Goal: Information Seeking & Learning: Find specific fact

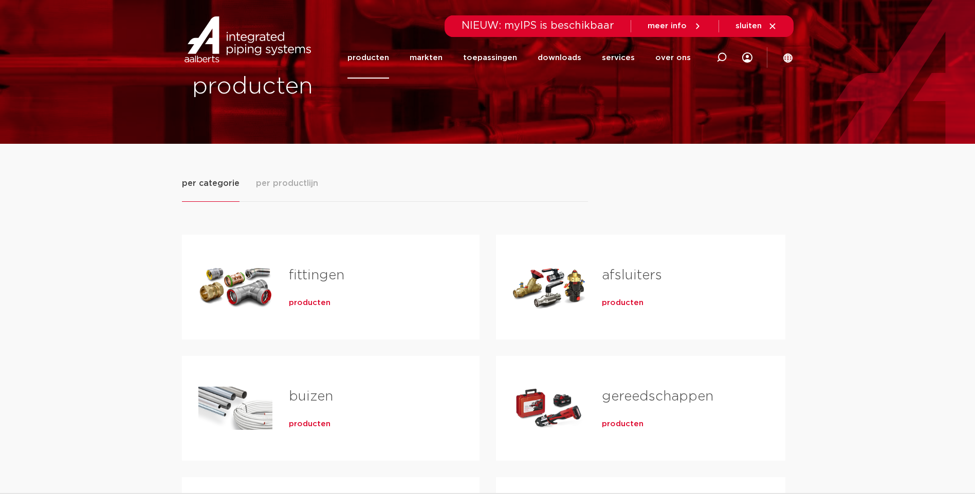
scroll to position [24, 0]
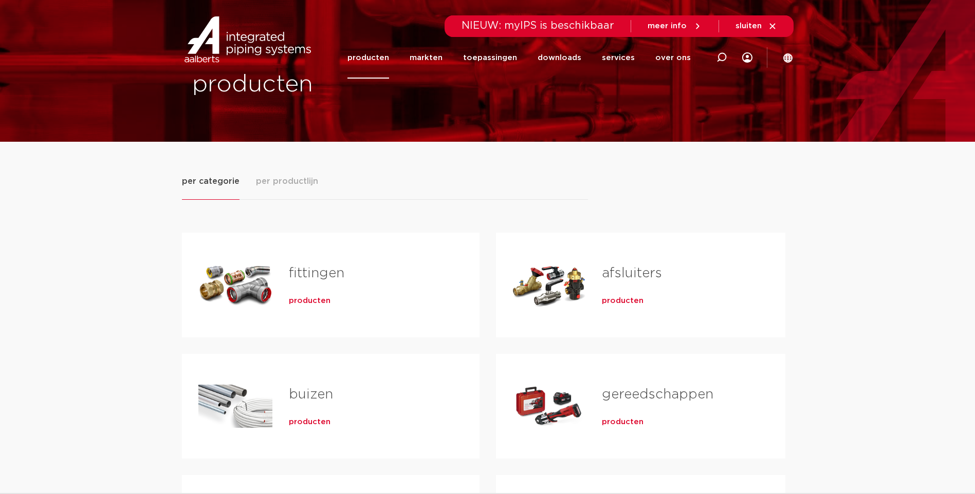
click at [314, 303] on span "producten" at bounding box center [310, 301] width 42 height 10
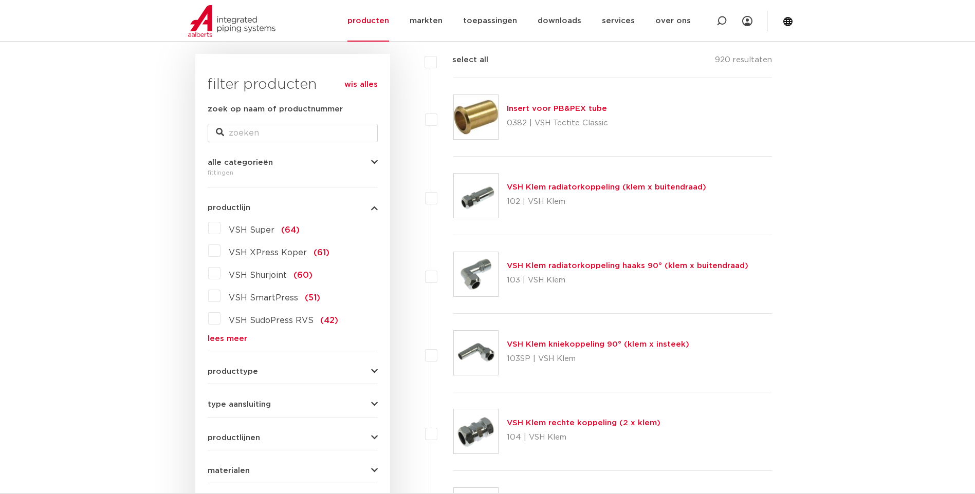
scroll to position [149, 0]
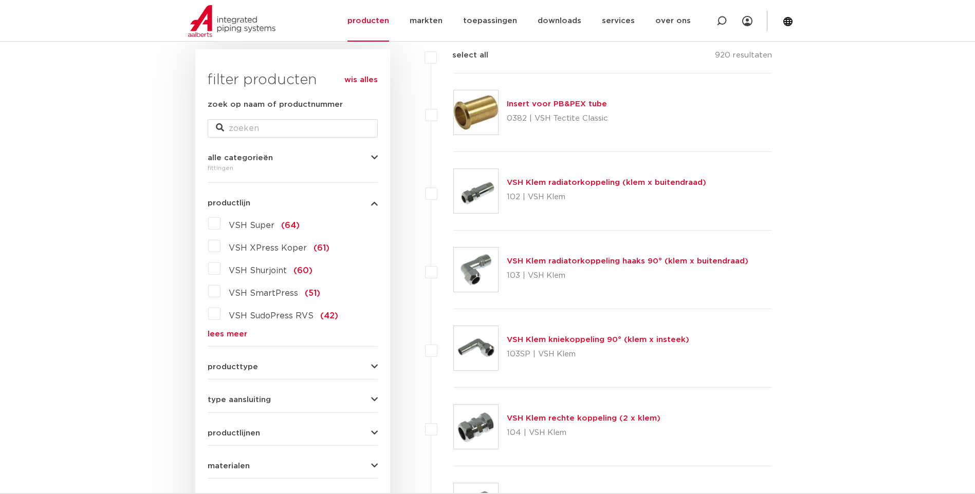
click at [221, 293] on label "VSH SmartPress (51)" at bounding box center [271, 291] width 100 height 16
click at [0, 0] on input "VSH SmartPress (51)" at bounding box center [0, 0] width 0 height 0
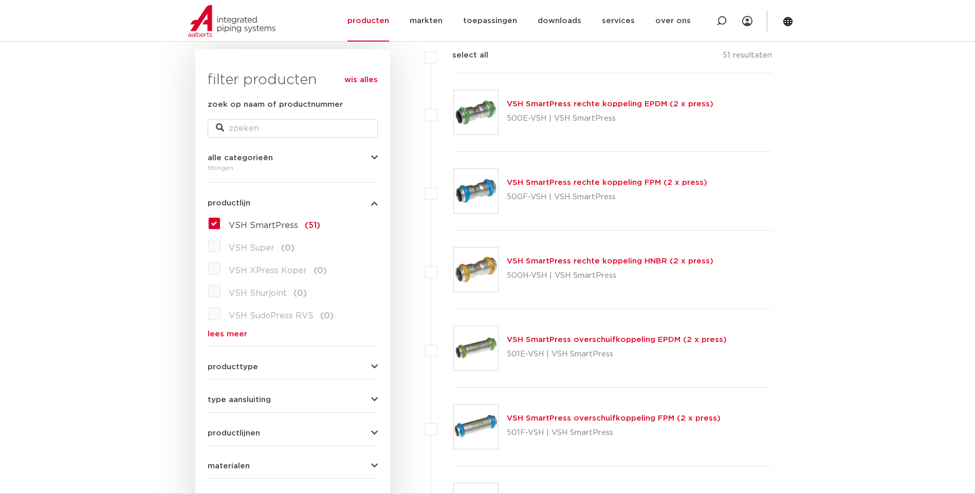
click at [221, 270] on label "VSH XPress Koper (0)" at bounding box center [274, 269] width 106 height 16
click at [221, 223] on label "VSH SmartPress (51)" at bounding box center [271, 223] width 100 height 16
click at [0, 0] on input "VSH SmartPress (51)" at bounding box center [0, 0] width 0 height 0
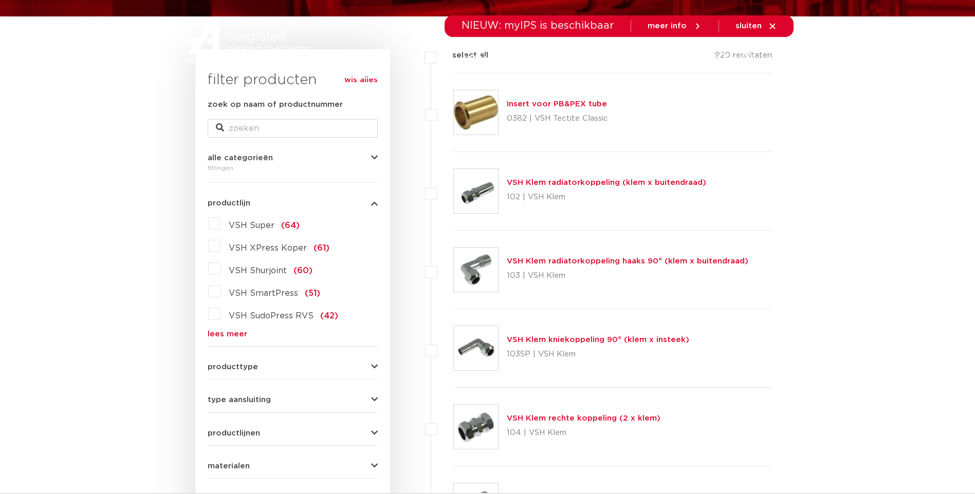
scroll to position [149, 0]
click at [221, 247] on label "VSH XPress Koper (61)" at bounding box center [275, 246] width 109 height 16
click at [0, 0] on input "VSH XPress Koper (61)" at bounding box center [0, 0] width 0 height 0
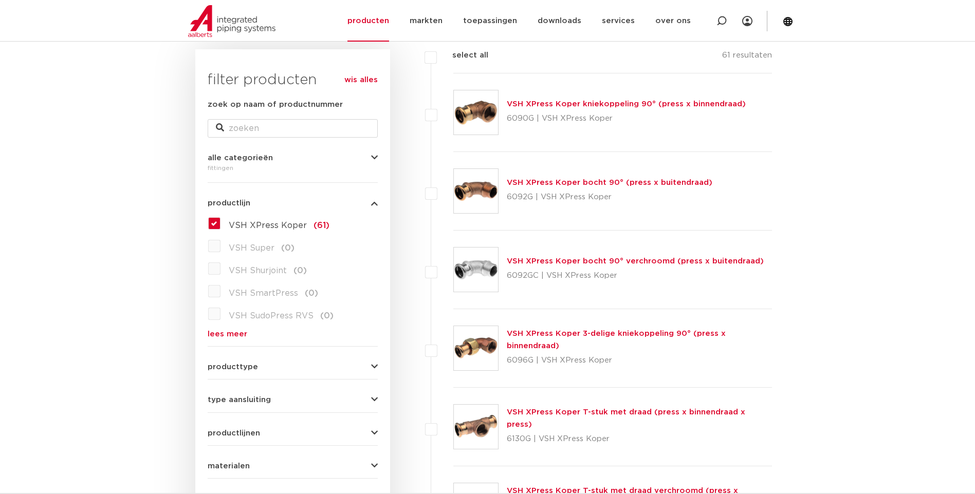
scroll to position [149, 0]
click at [528, 181] on link "VSH XPress Koper bocht 90° (press x buitendraad)" at bounding box center [610, 183] width 206 height 8
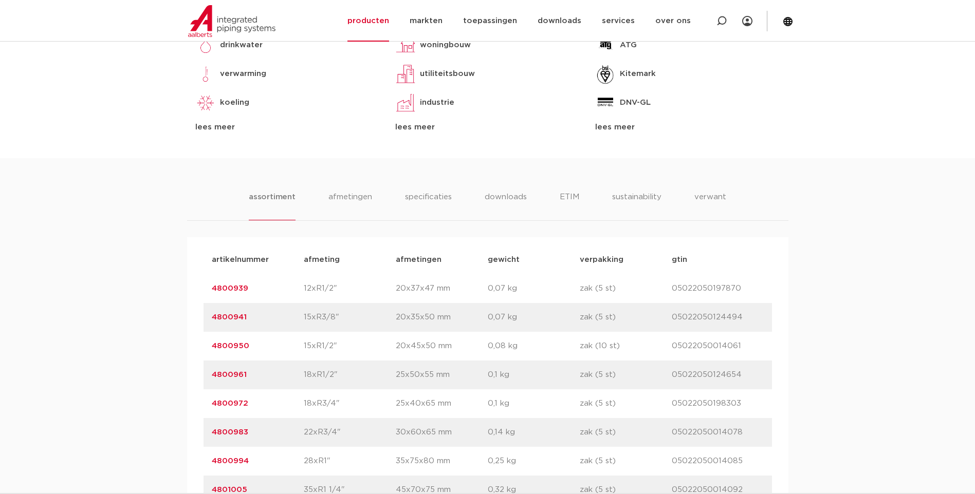
scroll to position [516, 0]
drag, startPoint x: 261, startPoint y: 348, endPoint x: 207, endPoint y: 348, distance: 54.0
click at [207, 348] on div "artikelnummer 4800950 afmeting 15xR1/2" afmetingen 20x45x50 mm gewicht 0,08 kg …" at bounding box center [488, 347] width 568 height 29
copy link "4800950"
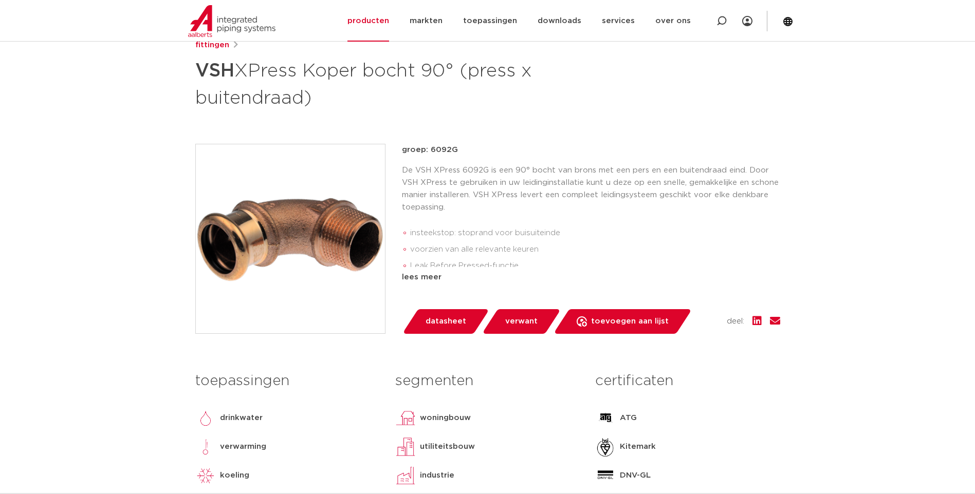
scroll to position [140, 0]
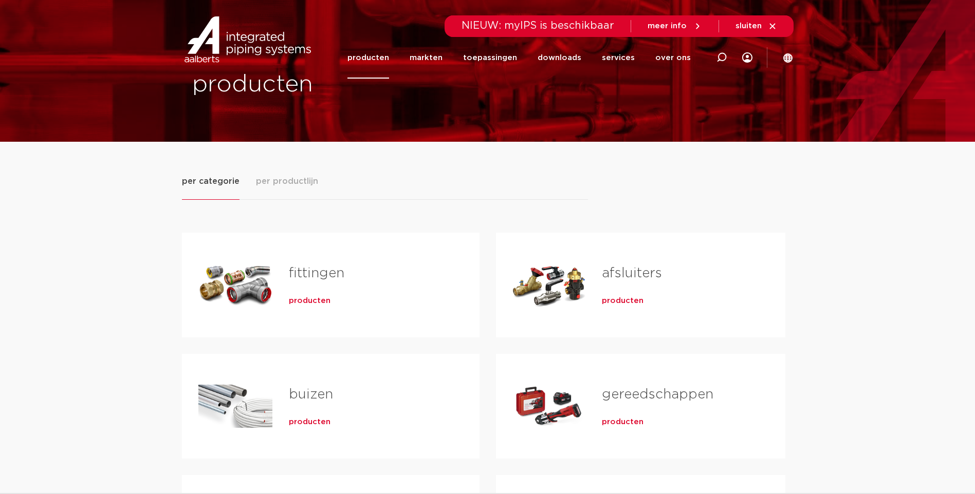
scroll to position [24, 0]
click at [302, 300] on span "producten" at bounding box center [310, 301] width 42 height 10
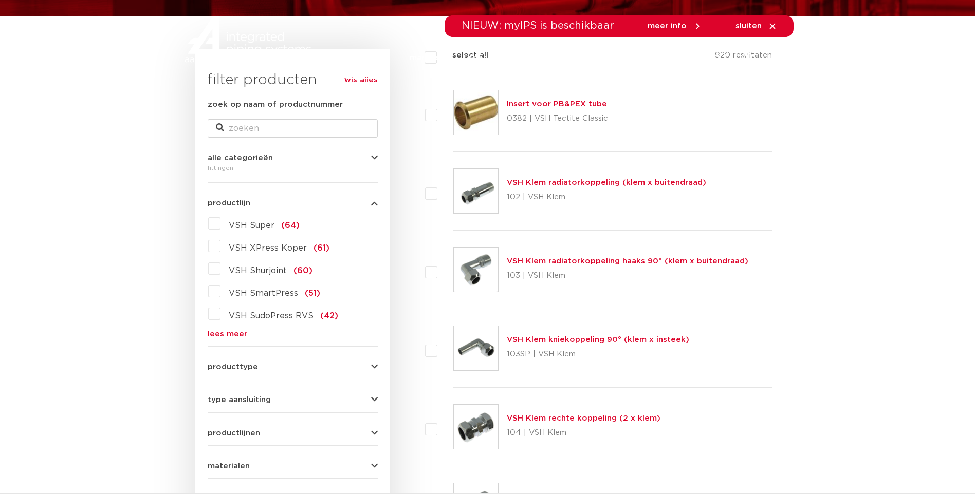
click at [221, 249] on label "VSH XPress Koper (61)" at bounding box center [275, 246] width 109 height 16
click at [0, 0] on input "VSH XPress Koper (61)" at bounding box center [0, 0] width 0 height 0
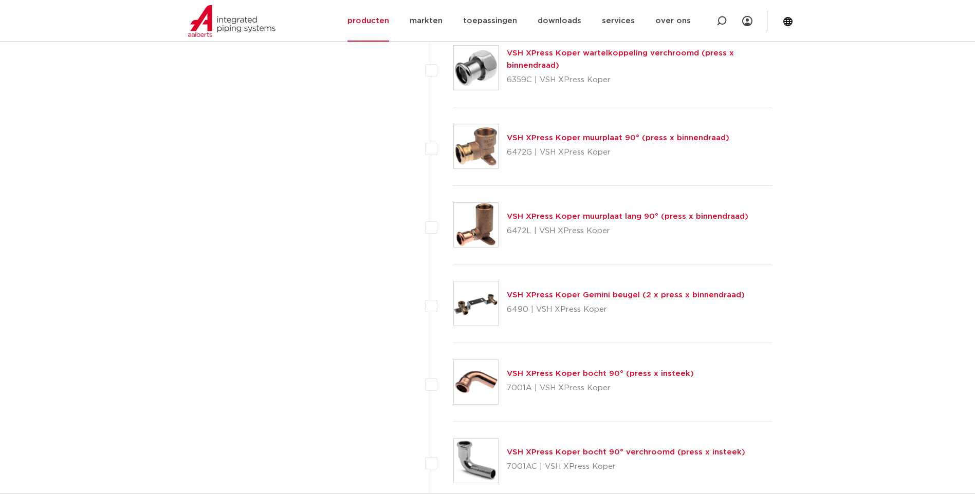
scroll to position [1608, 0]
click at [606, 215] on link "VSH XPress Koper muurplaat lang 90° (press x binnendraad)" at bounding box center [628, 218] width 242 height 8
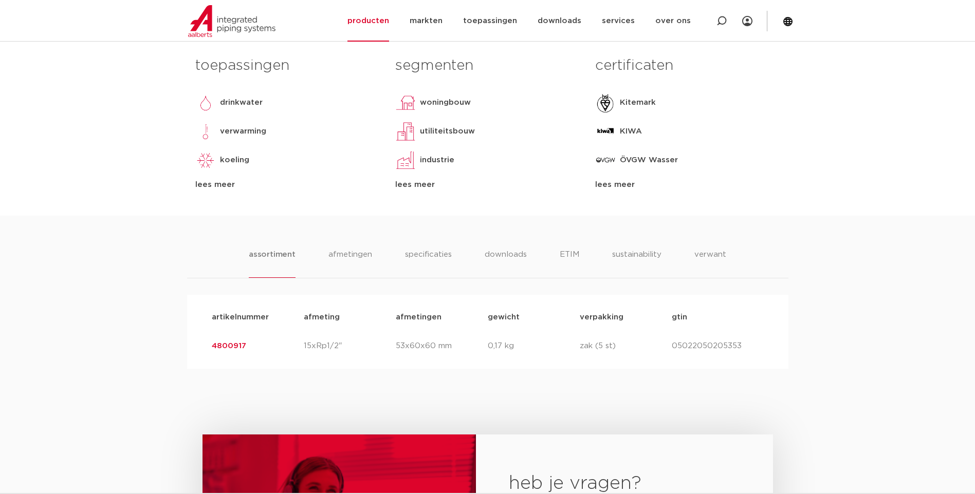
scroll to position [463, 0]
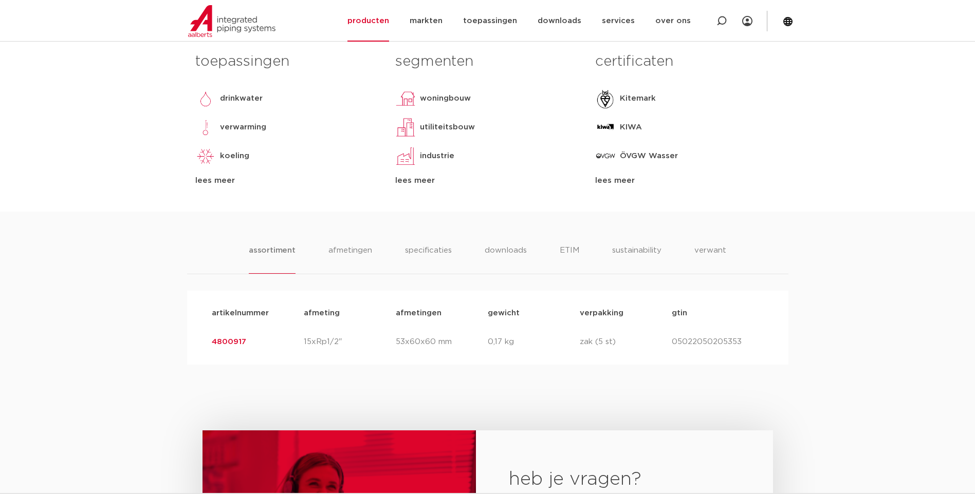
drag, startPoint x: 209, startPoint y: 344, endPoint x: 244, endPoint y: 347, distance: 35.0
click at [244, 347] on div "artikelnummer 4800917 afmeting 15xRp1/2" afmetingen 53x60x60 mm gewicht 0,17 kg…" at bounding box center [488, 342] width 568 height 29
copy link "4800917"
drag, startPoint x: 671, startPoint y: 343, endPoint x: 744, endPoint y: 340, distance: 73.1
click at [744, 340] on div "artikelnummer 4800917 afmeting 15xRp1/2" afmetingen 53x60x60 mm gewicht 0,17 kg…" at bounding box center [488, 342] width 568 height 29
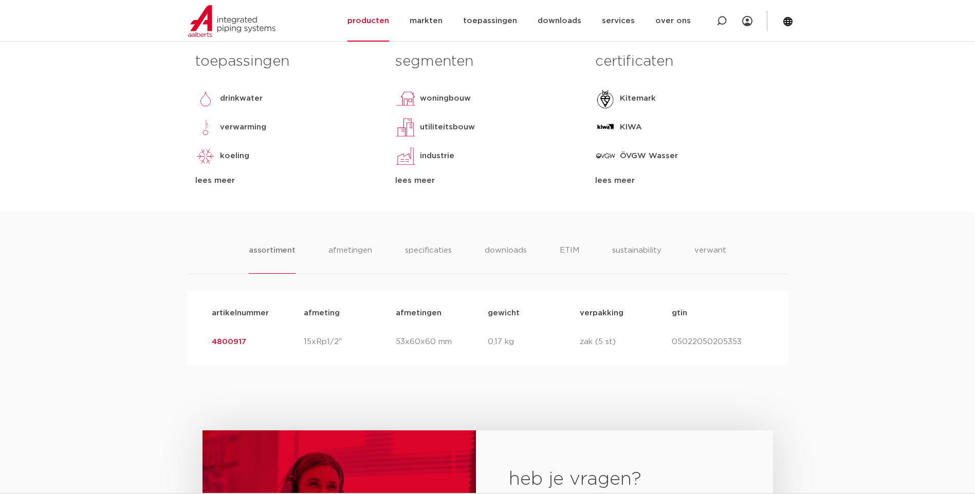
copy div "gtin 05022050205353"
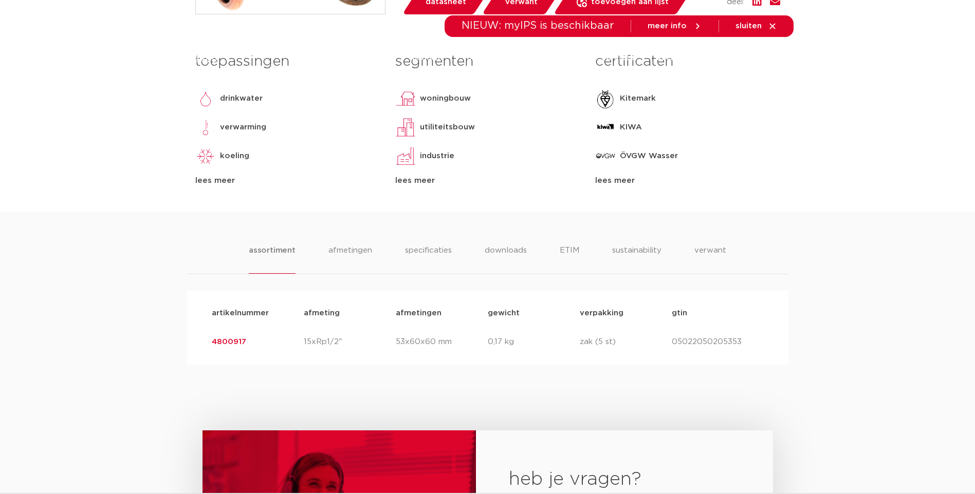
scroll to position [0, 0]
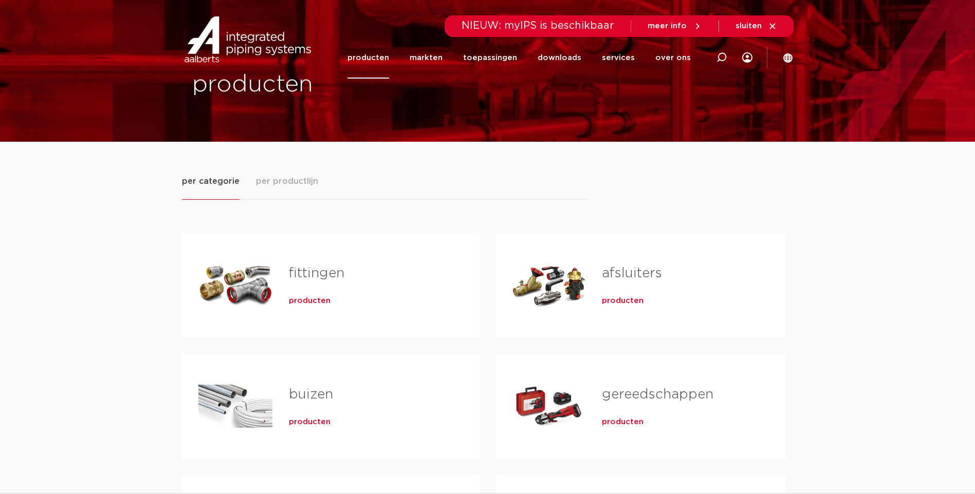
click at [240, 290] on div "Tabs. Open items met enter of spatie, sluit af met escape en navigeer met de pi…" at bounding box center [235, 285] width 74 height 72
click at [317, 304] on span "producten" at bounding box center [310, 301] width 42 height 10
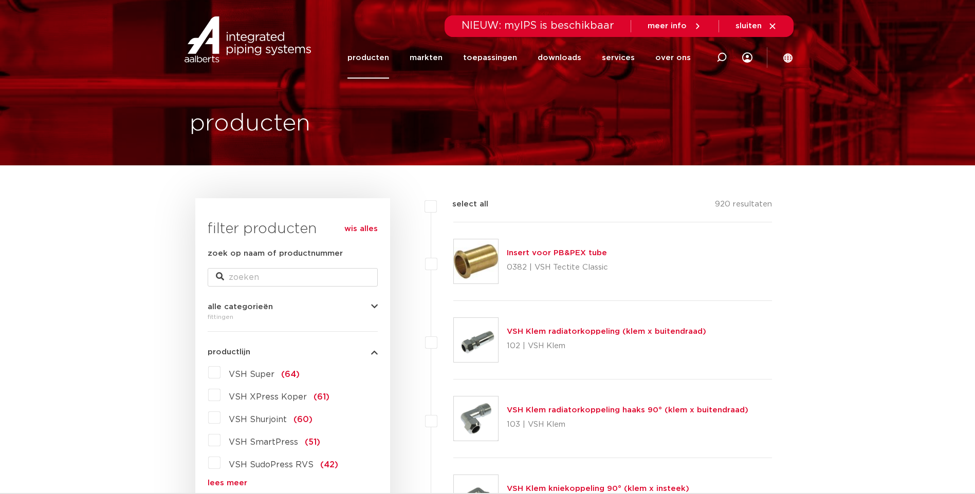
click at [221, 395] on label "VSH XPress Koper (61)" at bounding box center [275, 395] width 109 height 16
click at [0, 0] on input "VSH XPress Koper (61)" at bounding box center [0, 0] width 0 height 0
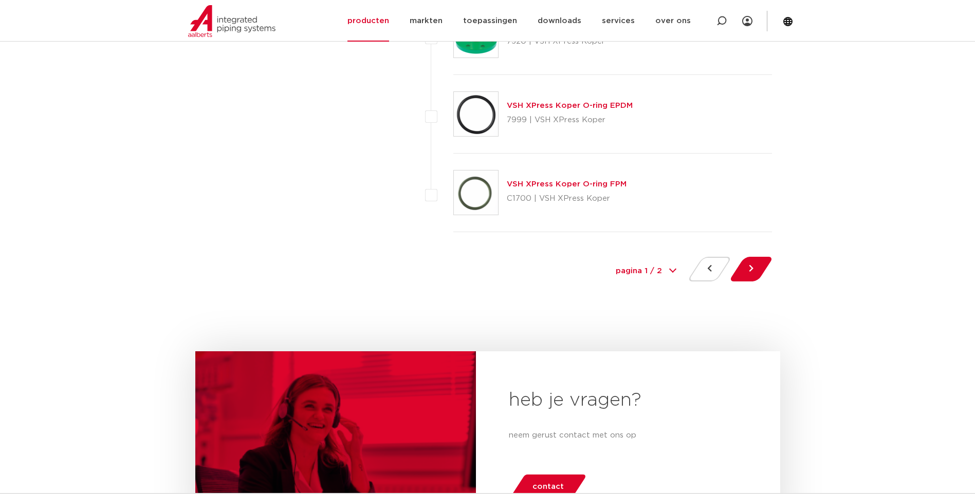
scroll to position [4709, 0]
click at [752, 271] on button at bounding box center [751, 268] width 29 height 25
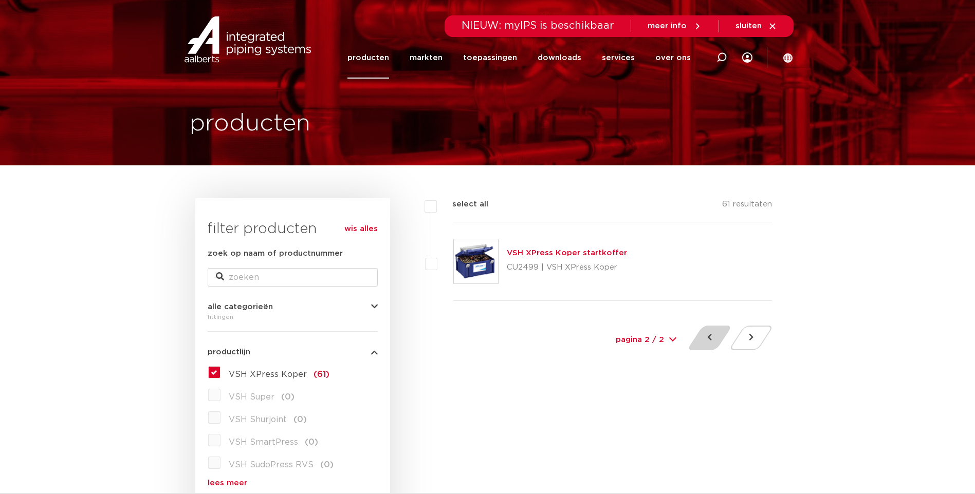
click at [705, 347] on button at bounding box center [709, 338] width 29 height 25
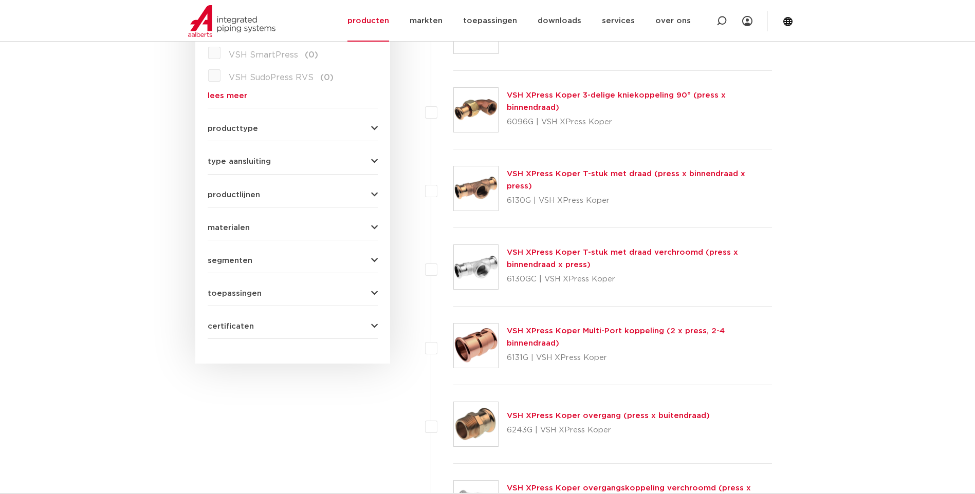
scroll to position [387, 0]
click at [607, 178] on link "VSH XPress Koper T-stuk met draad (press x binnendraad x press)" at bounding box center [626, 181] width 238 height 20
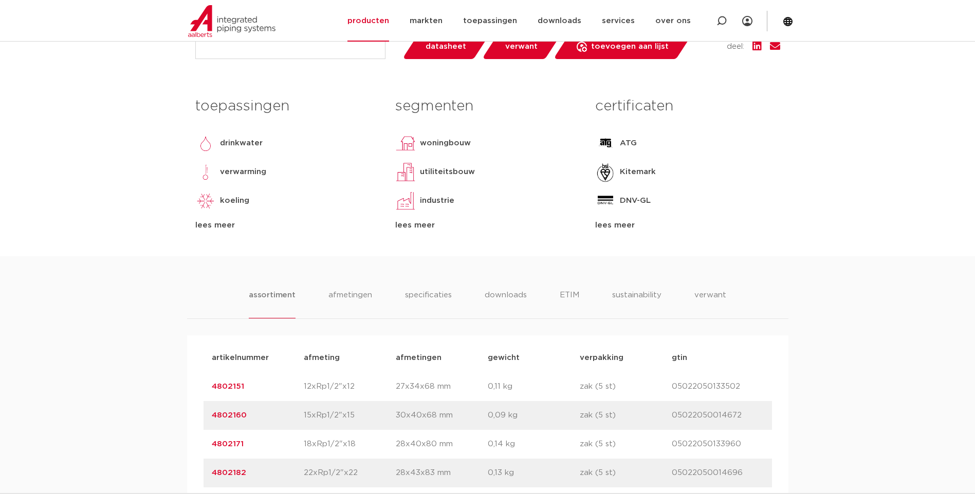
scroll to position [453, 0]
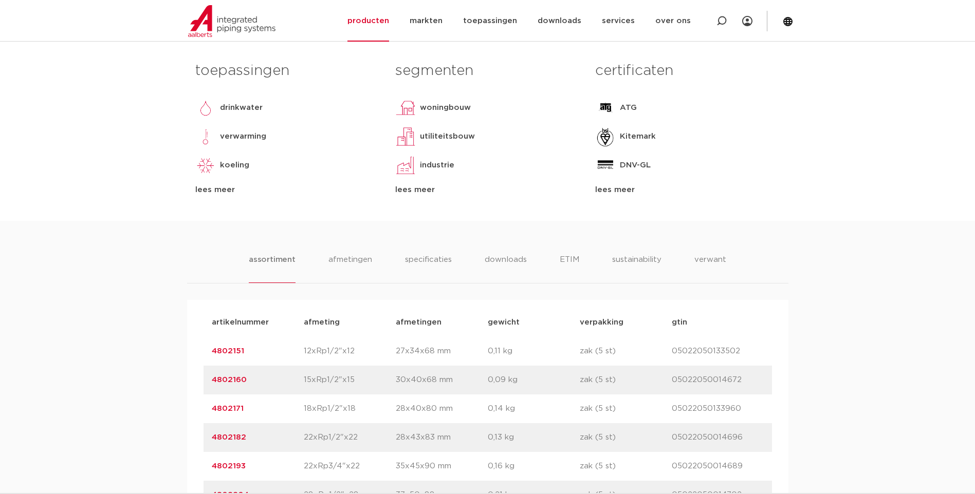
drag, startPoint x: 249, startPoint y: 382, endPoint x: 202, endPoint y: 380, distance: 47.3
click at [202, 380] on div "artikelnummer afmeting [GEOGRAPHIC_DATA] gewicht verpakking gtin artikelnummer …" at bounding box center [487, 495] width 601 height 391
copy link "4802160"
